Goal: Information Seeking & Learning: Check status

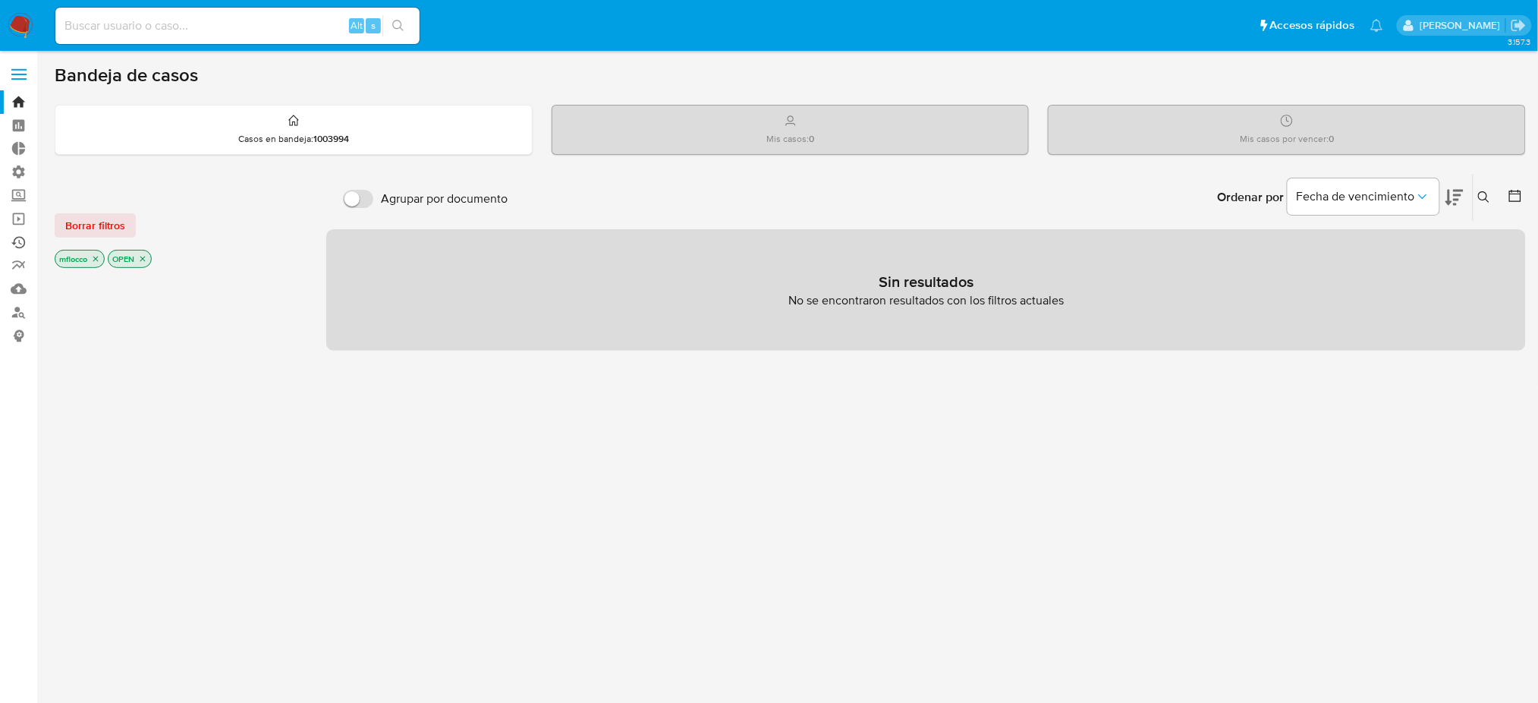
click at [13, 232] on link "Ejecuciones automáticas" at bounding box center [90, 243] width 181 height 24
click at [8, 244] on link "Ejecuciones automáticas" at bounding box center [90, 243] width 181 height 24
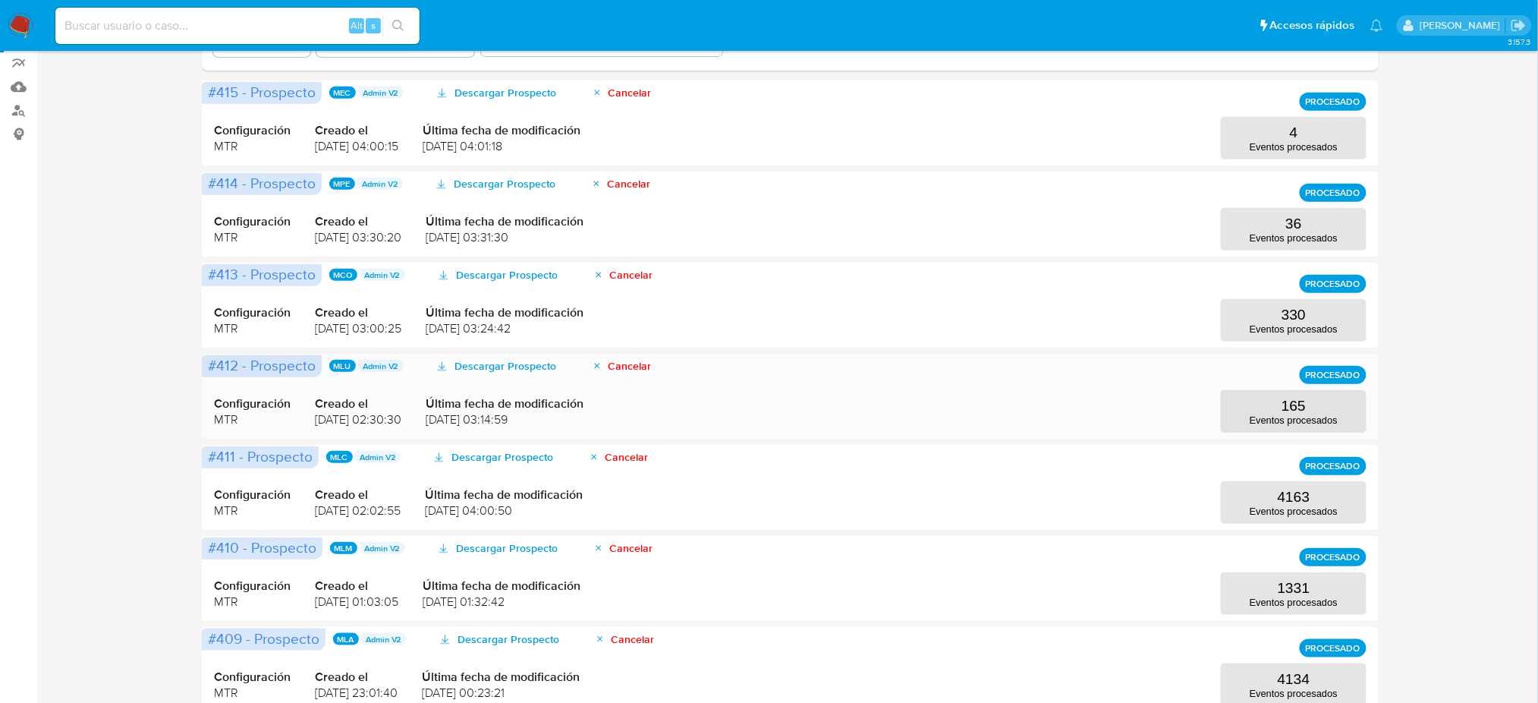
scroll to position [303, 0]
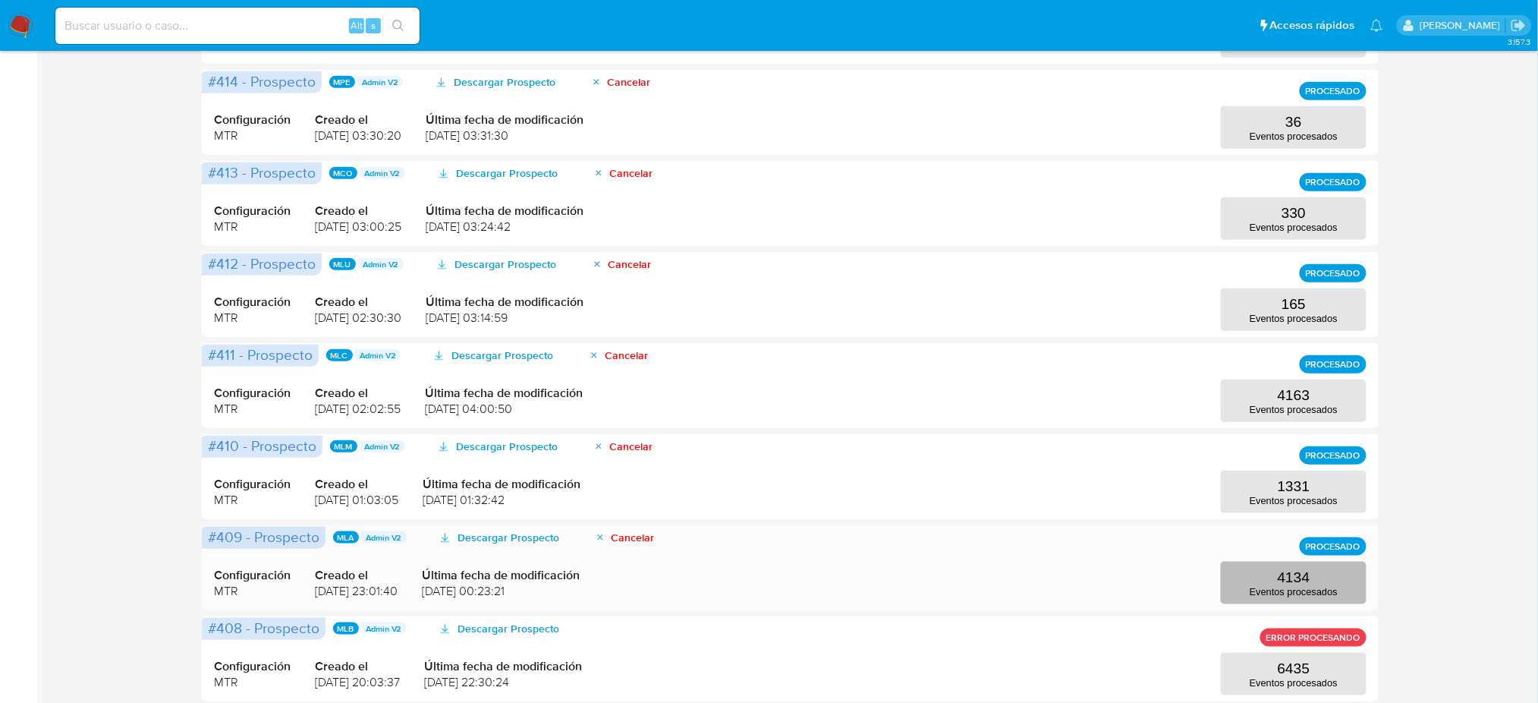
click at [1313, 575] on button "4134 Eventos procesados" at bounding box center [1294, 582] width 146 height 42
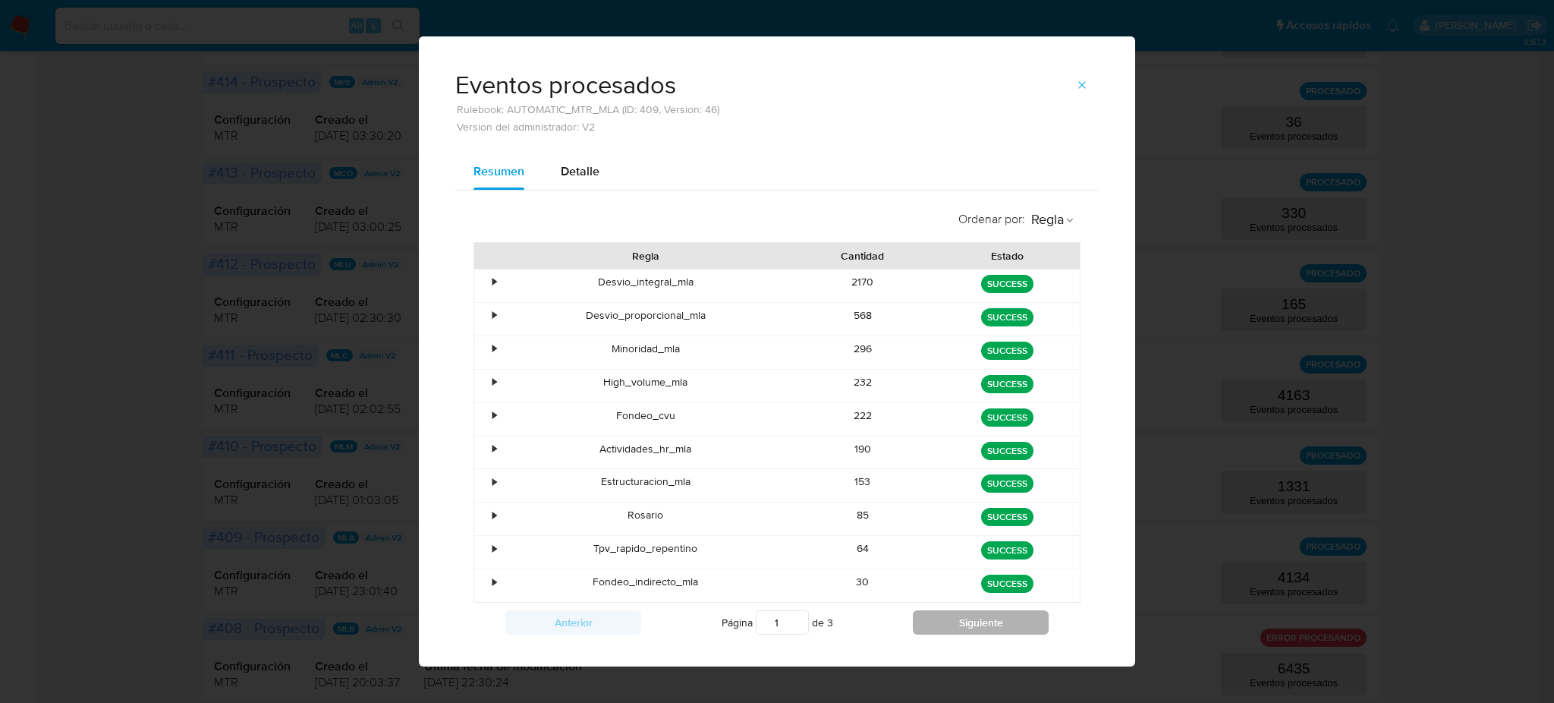
click at [981, 631] on button "Siguiente" at bounding box center [981, 622] width 136 height 24
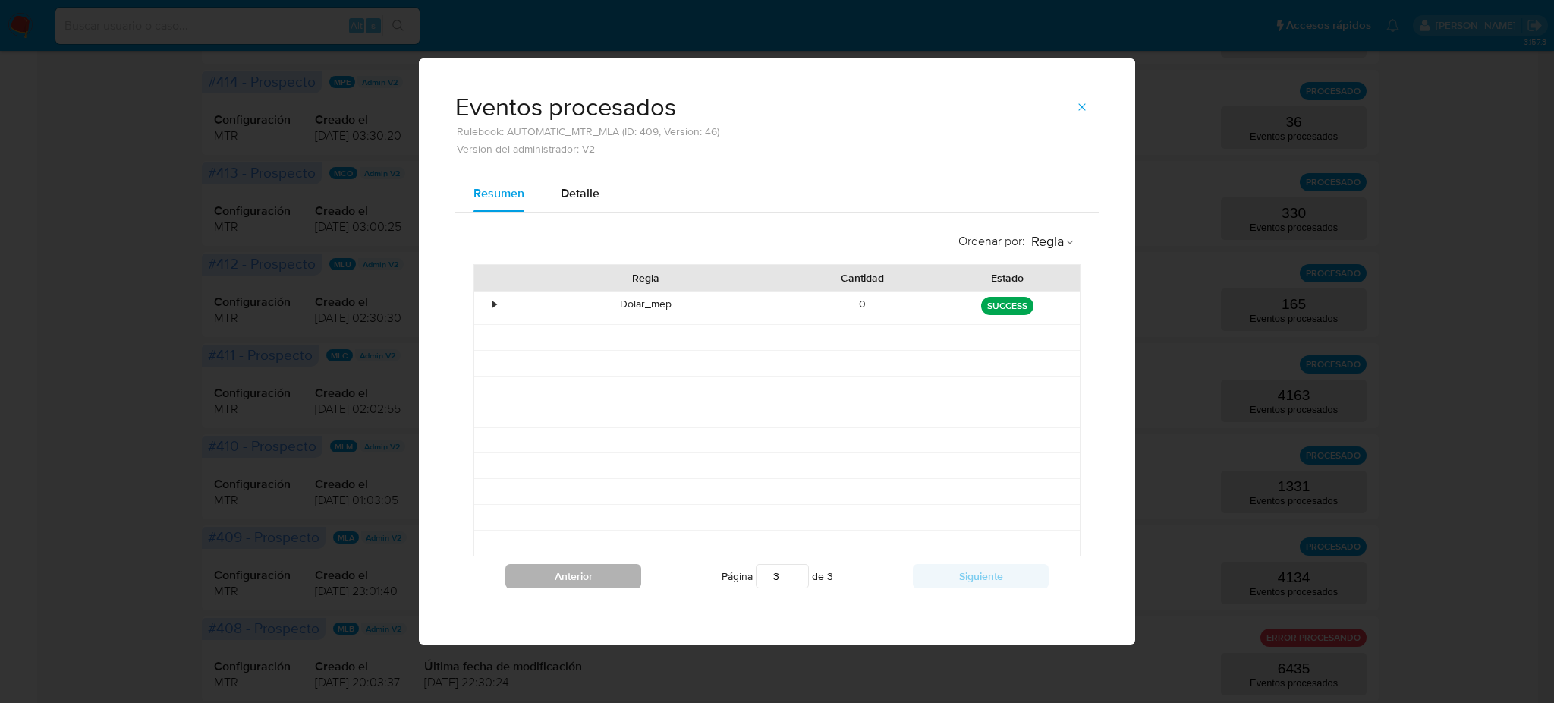
click at [565, 572] on button "Anterior" at bounding box center [573, 576] width 136 height 24
type input "2"
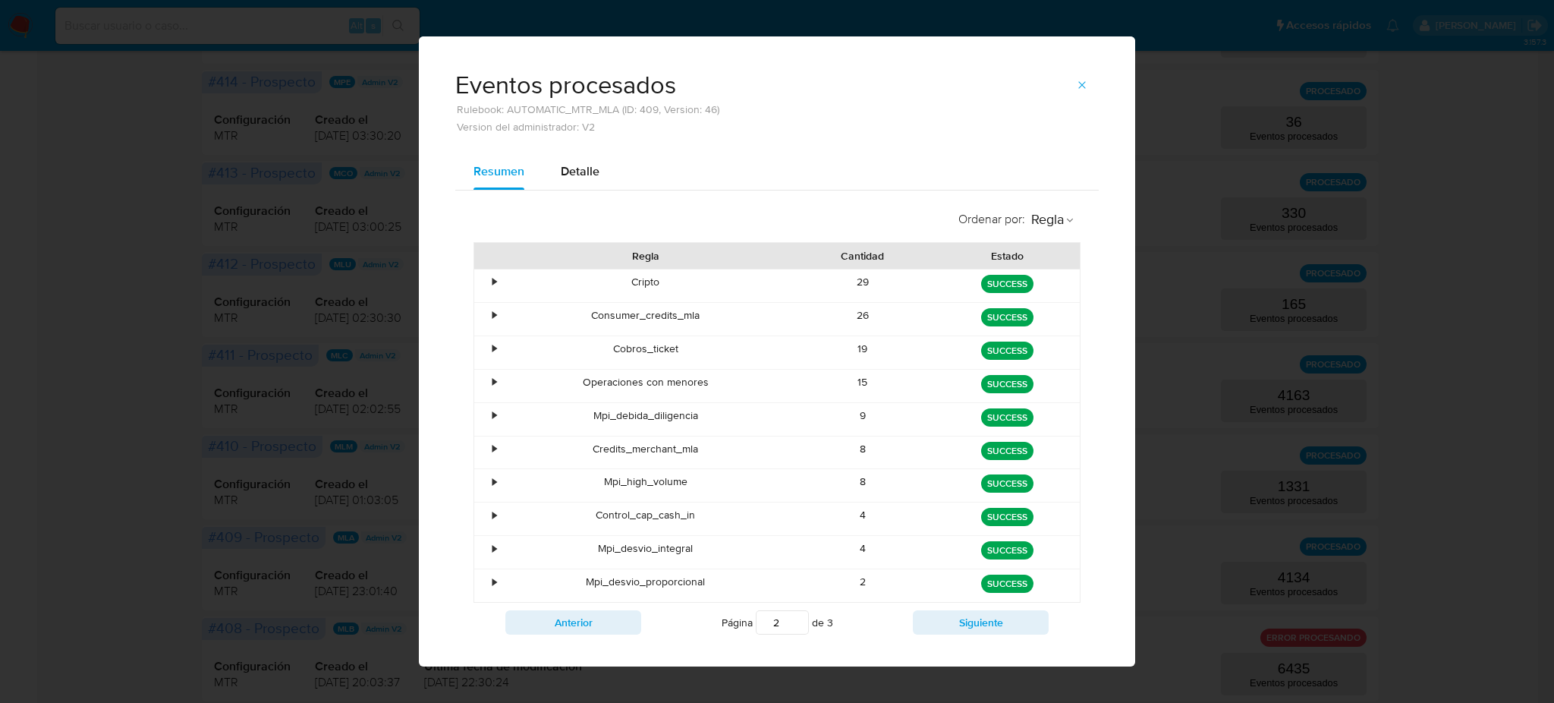
click at [124, 461] on div "Eventos procesados Rulebook: AUTOMATIC_MTR_MLA (ID: 409, Version: 46) Version d…" at bounding box center [777, 351] width 1554 height 703
click at [1078, 80] on icon "button" at bounding box center [1082, 85] width 12 height 12
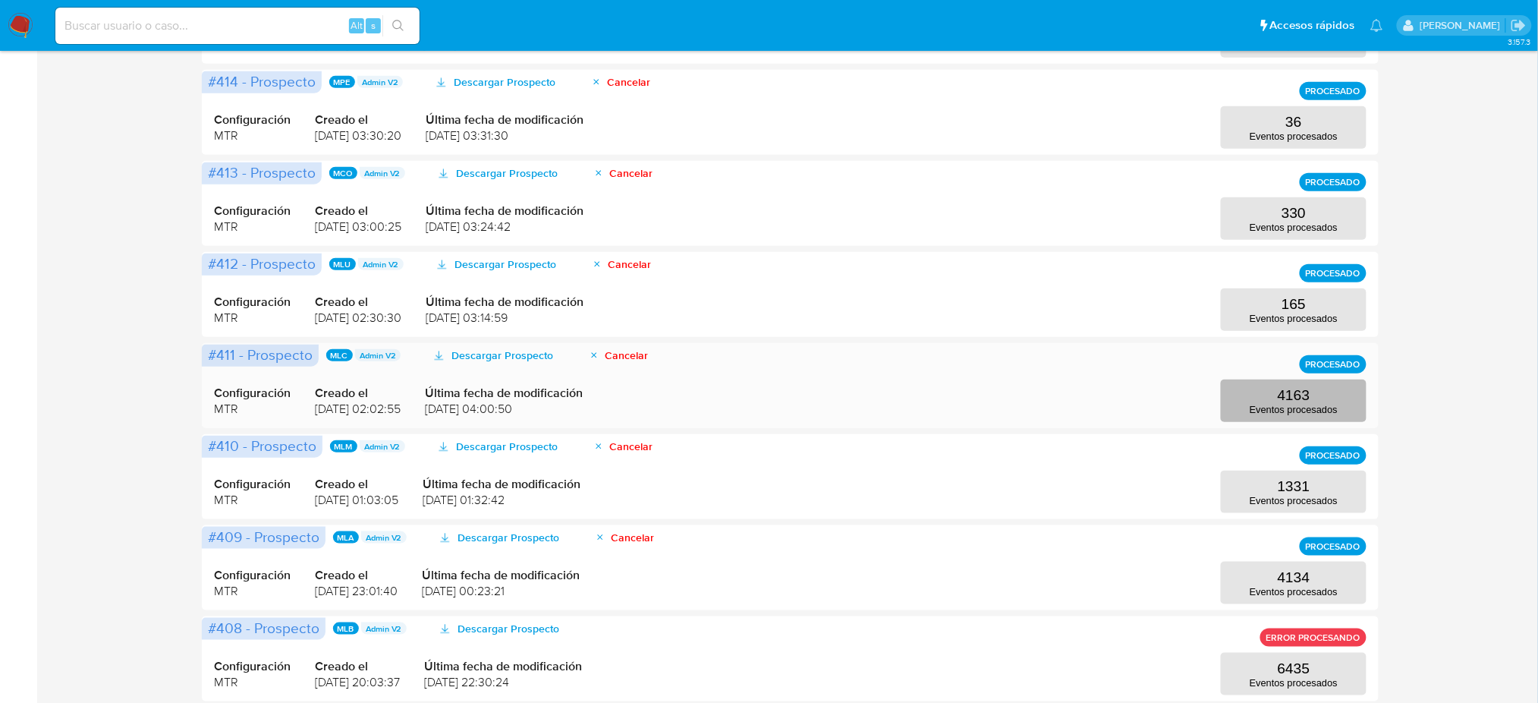
click at [1256, 388] on button "4163 Eventos procesados" at bounding box center [1294, 400] width 146 height 42
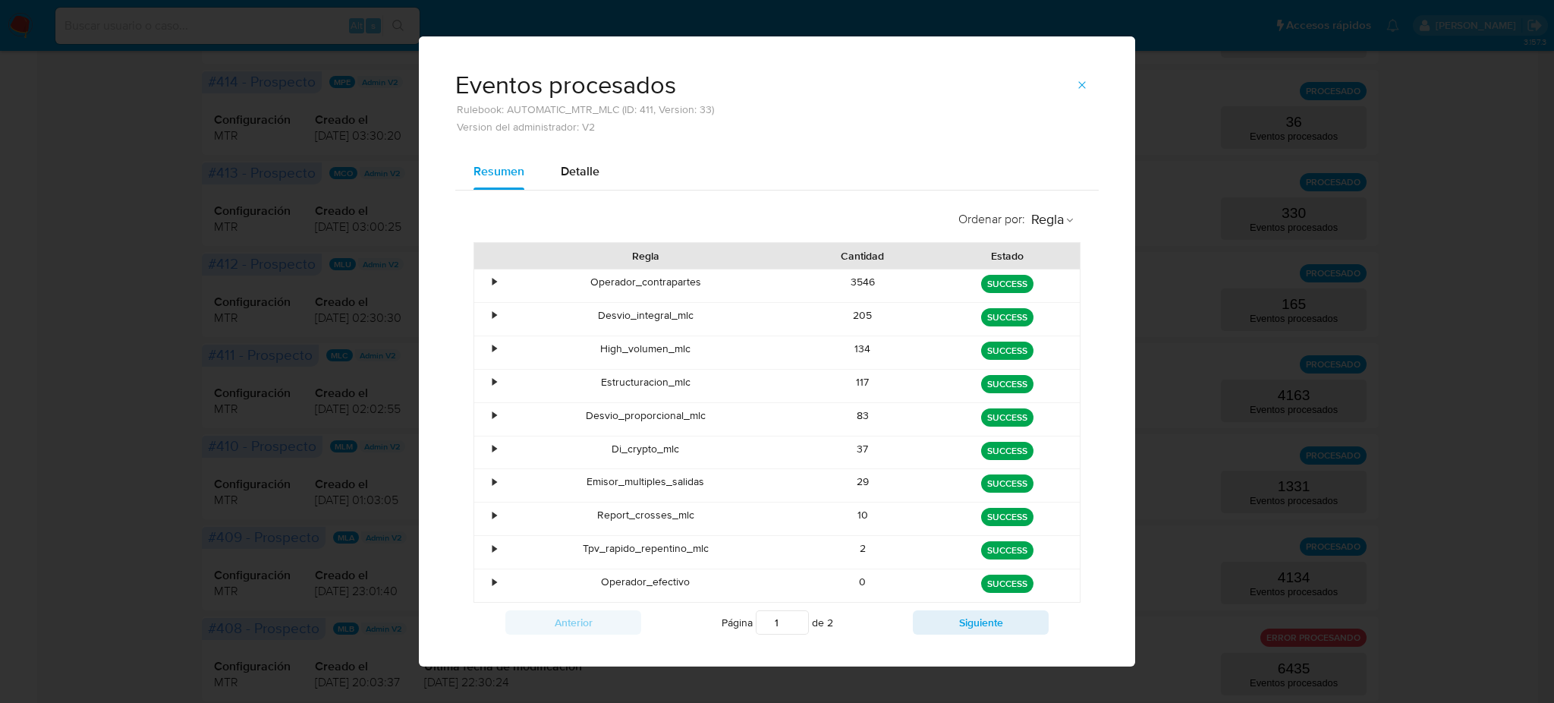
click at [482, 278] on div "•" at bounding box center [487, 285] width 27 height 33
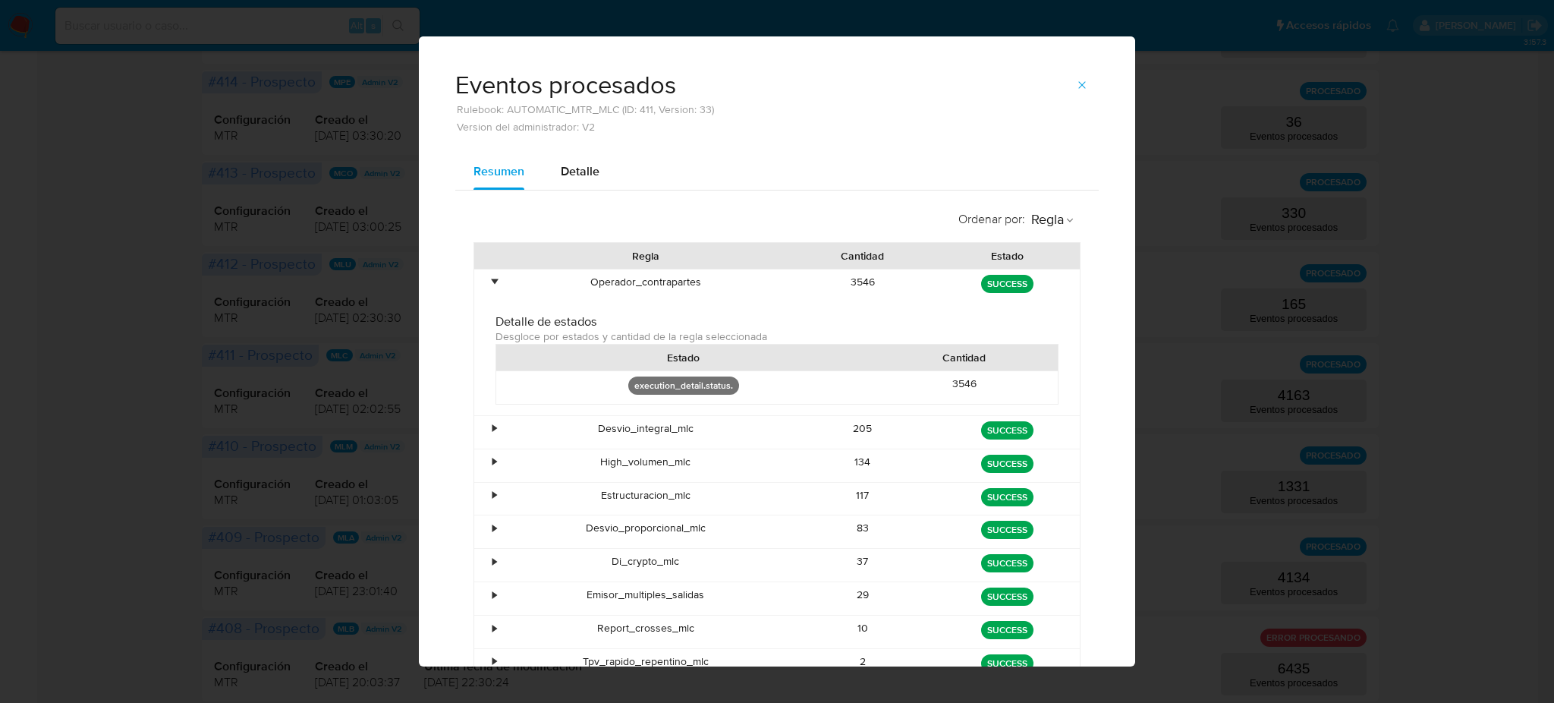
click at [480, 278] on div "•" at bounding box center [487, 285] width 27 height 33
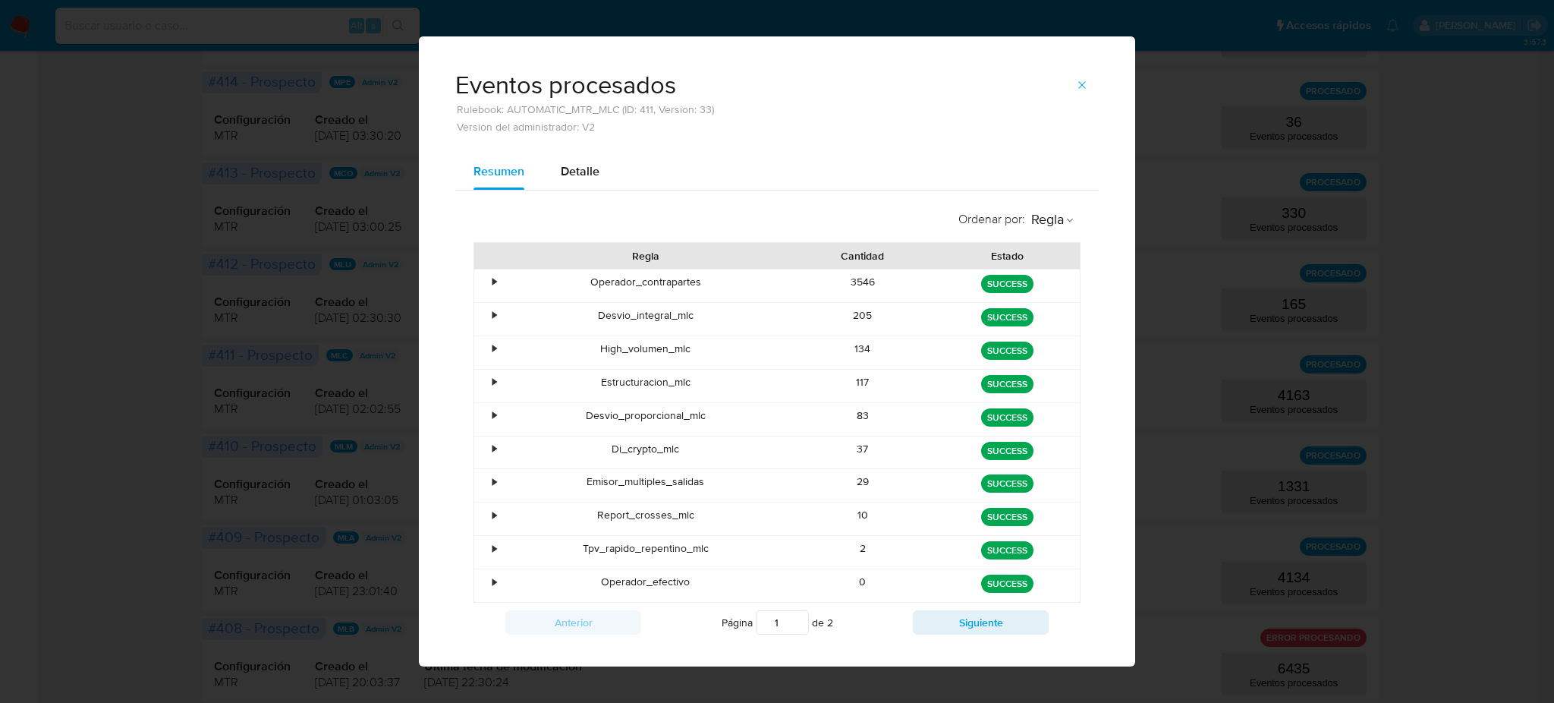
click at [388, 223] on div "Eventos procesados Rulebook: AUTOMATIC_MTR_MLC (ID: 411, Version: 33) Version d…" at bounding box center [777, 351] width 1554 height 703
click at [1081, 89] on button "button" at bounding box center [1081, 85] width 33 height 24
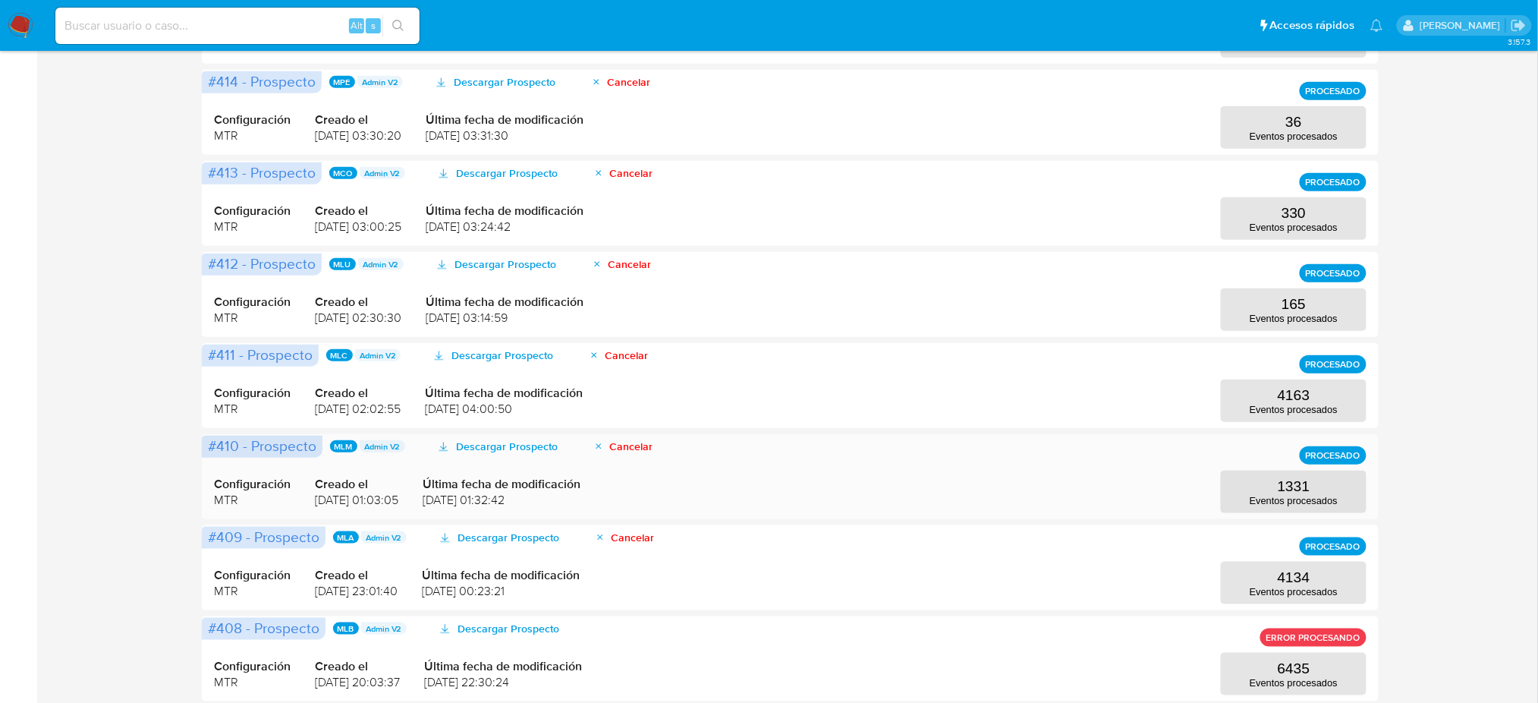
scroll to position [404, 0]
